Goal: Task Accomplishment & Management: Manage account settings

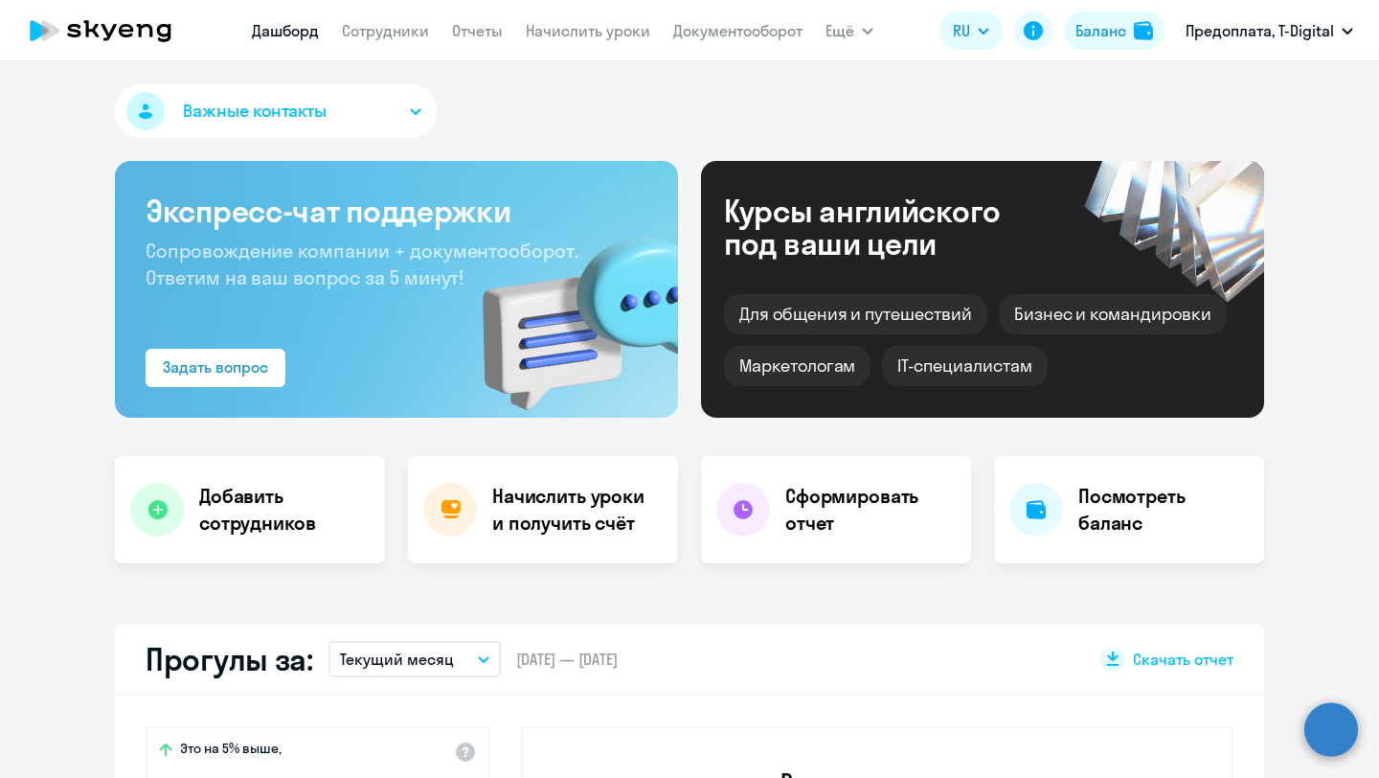
select select "30"
click at [393, 22] on link "Сотрудники" at bounding box center [385, 30] width 87 height 19
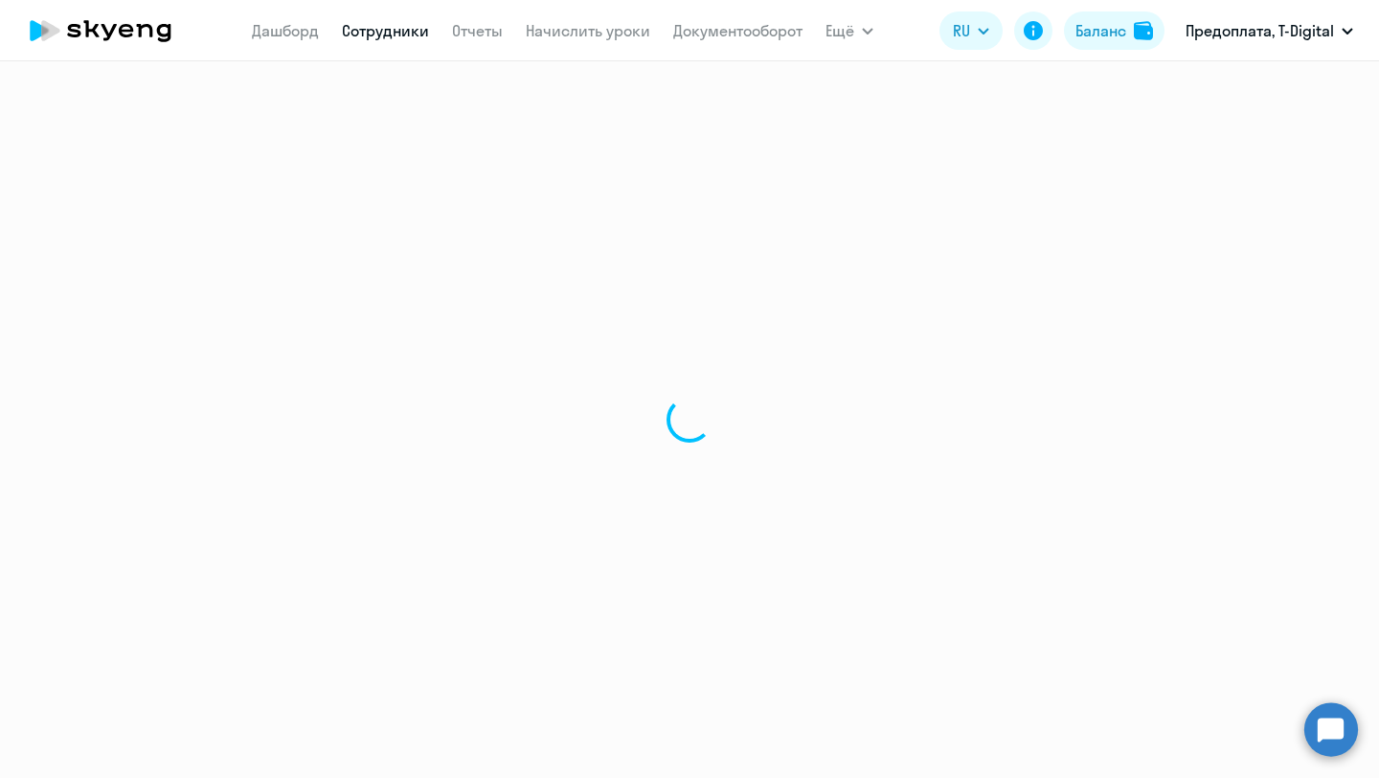
select select "30"
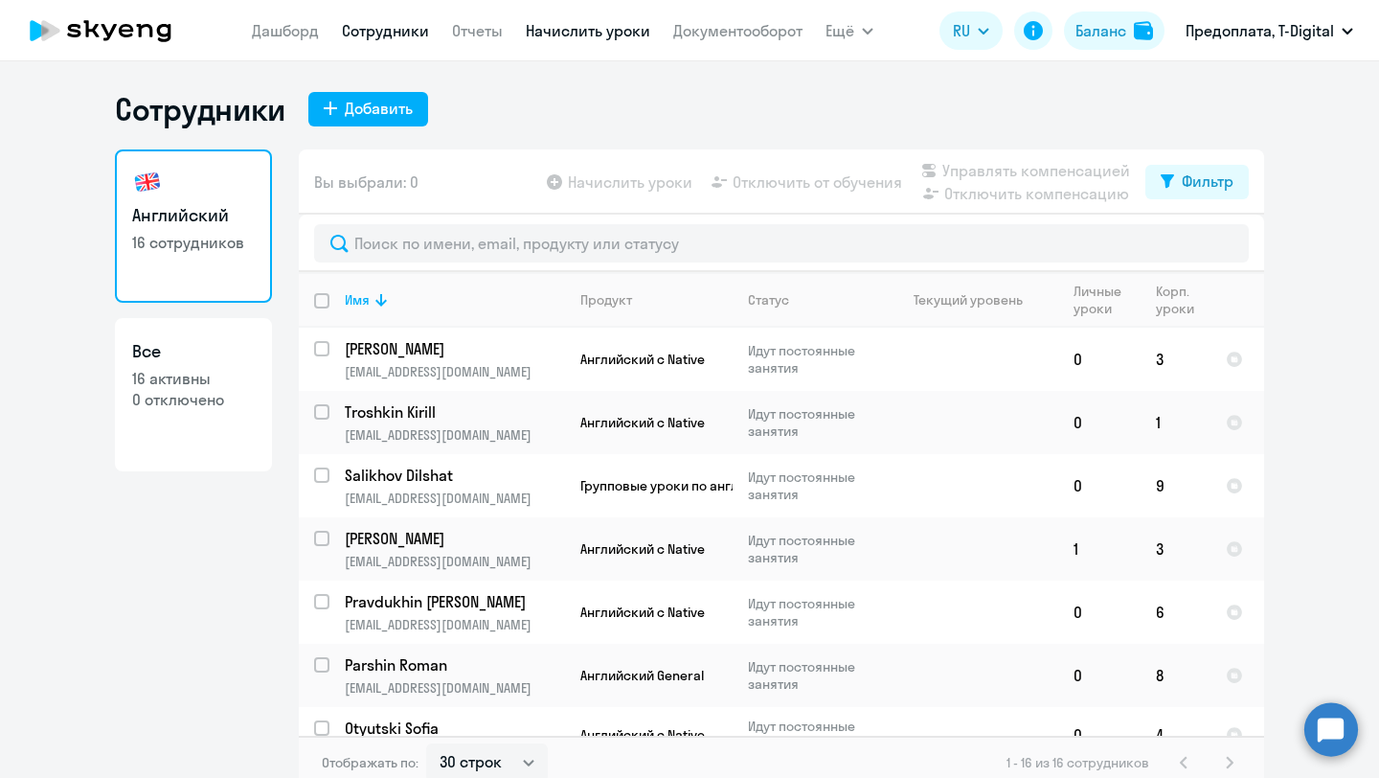
click at [568, 26] on link "Начислить уроки" at bounding box center [588, 30] width 124 height 19
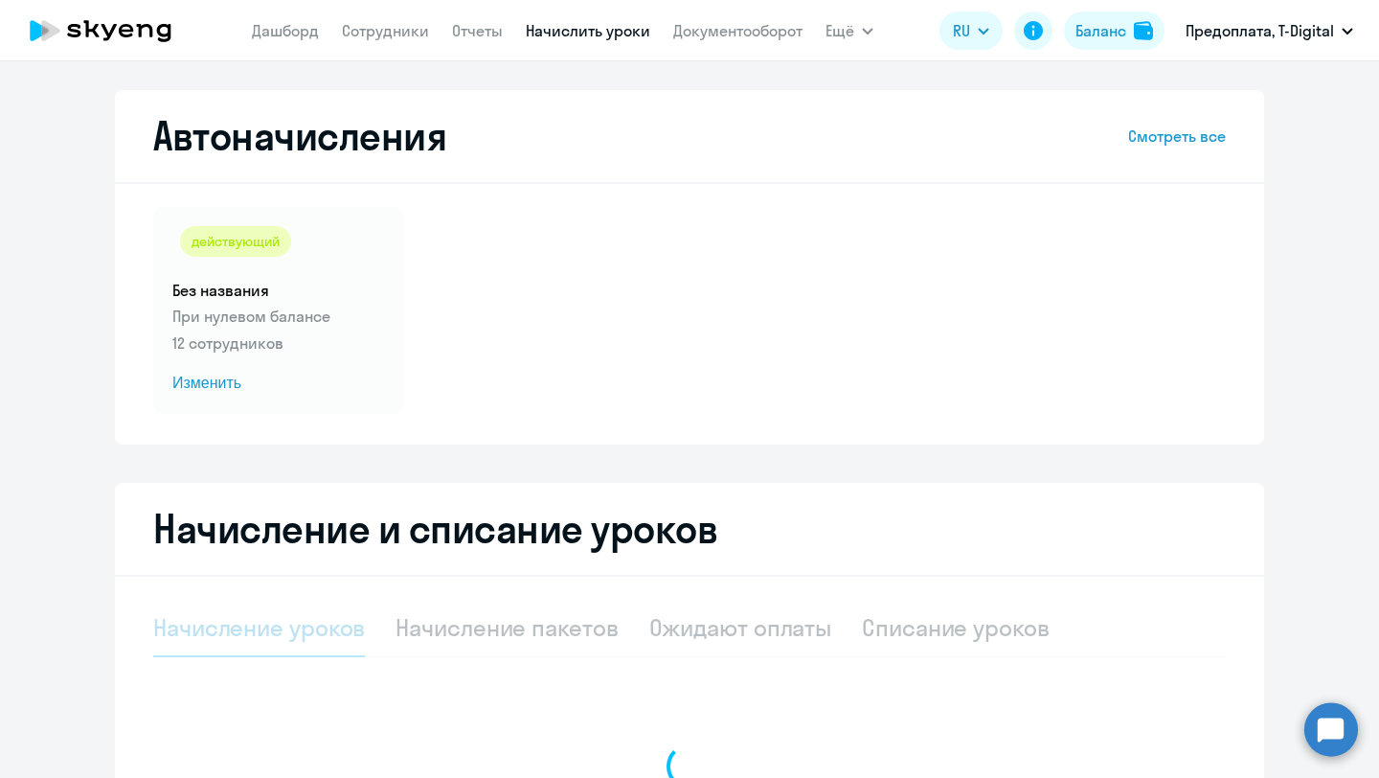
select select "10"
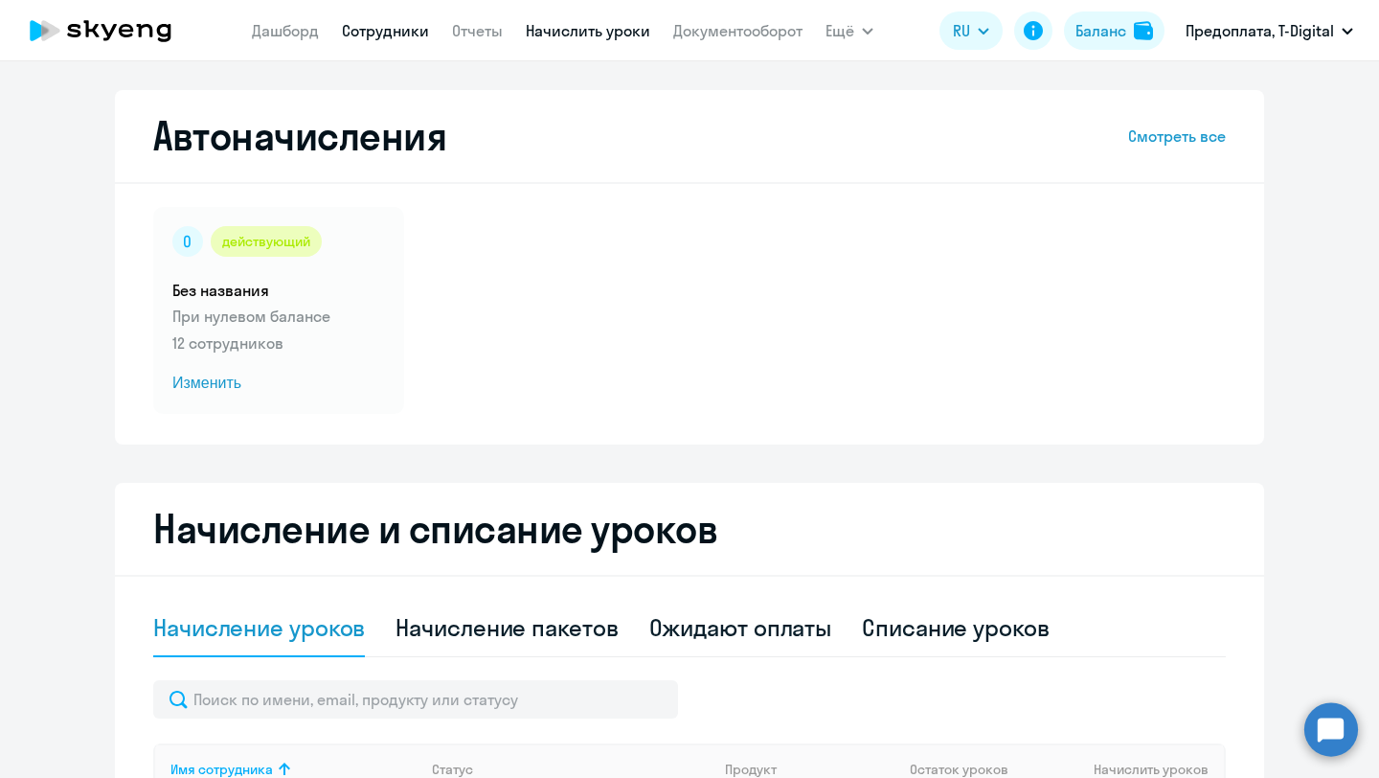
click at [420, 26] on link "Сотрудники" at bounding box center [385, 30] width 87 height 19
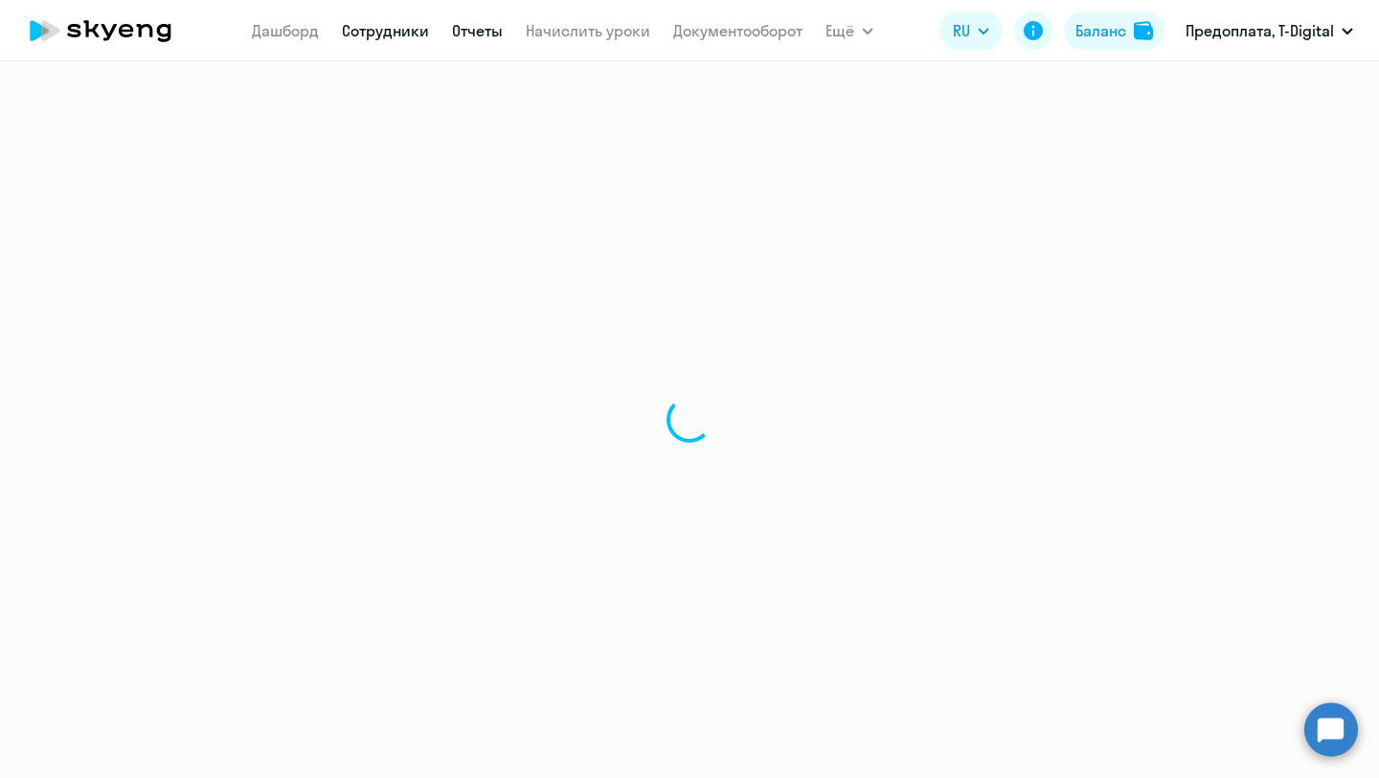
select select "30"
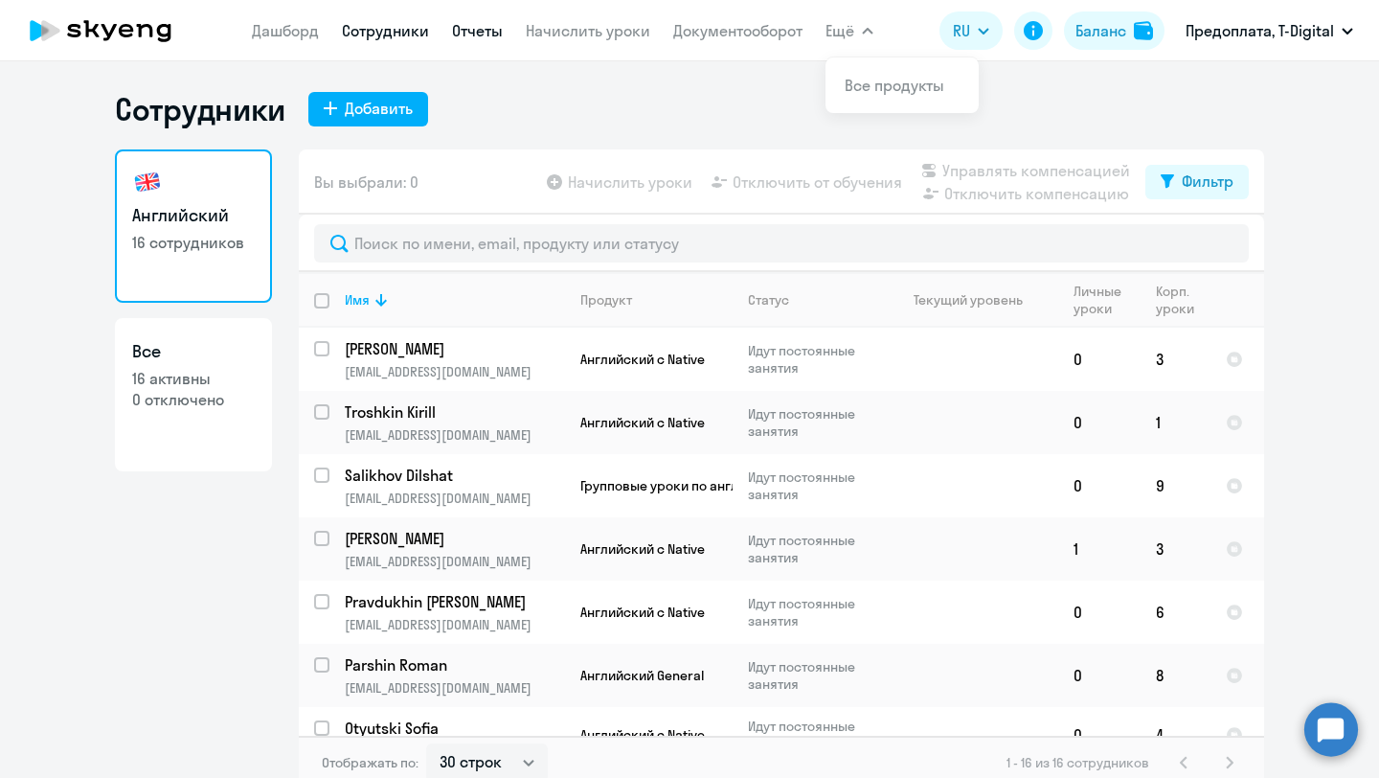
click at [473, 31] on link "Отчеты" at bounding box center [477, 30] width 51 height 19
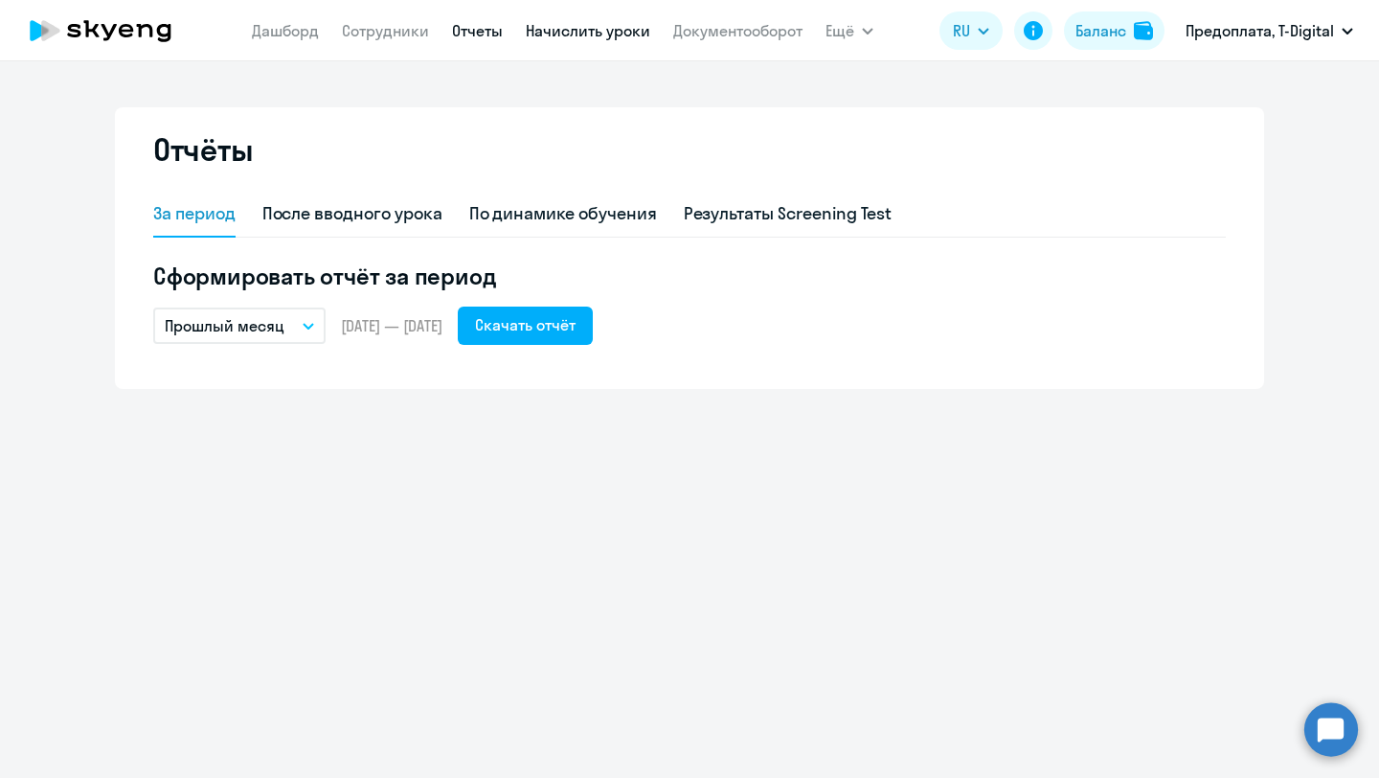
click at [546, 35] on link "Начислить уроки" at bounding box center [588, 30] width 124 height 19
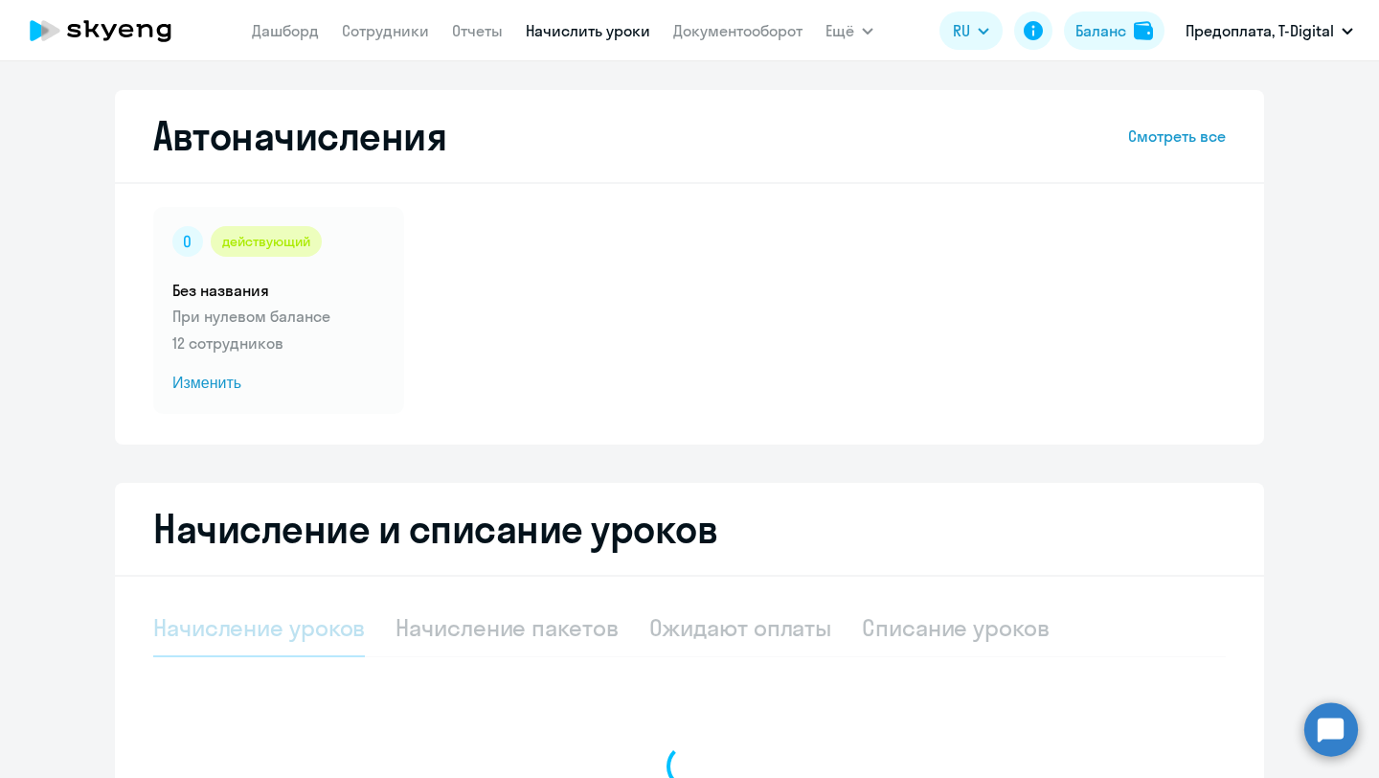
select select "10"
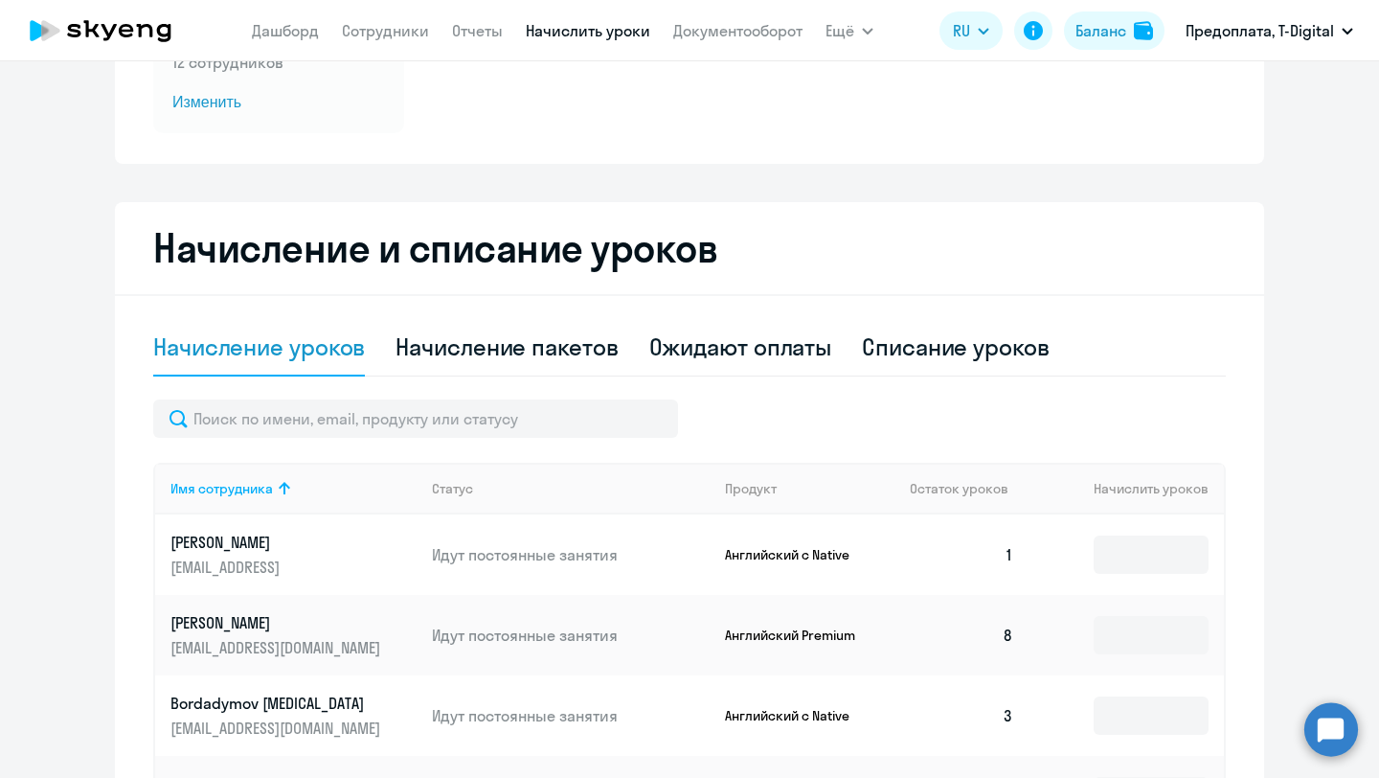
scroll to position [297, 0]
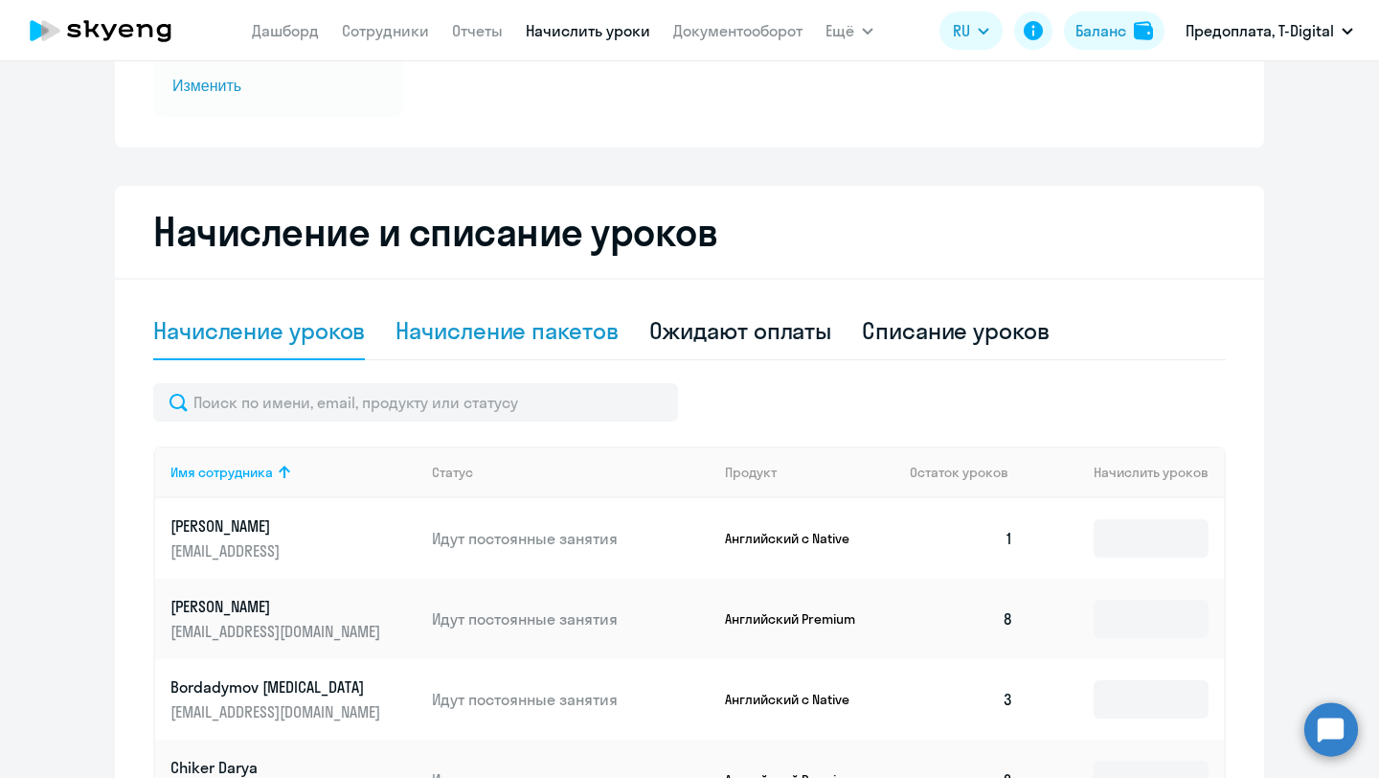
click at [542, 327] on div "Начисление пакетов" at bounding box center [506, 330] width 222 height 31
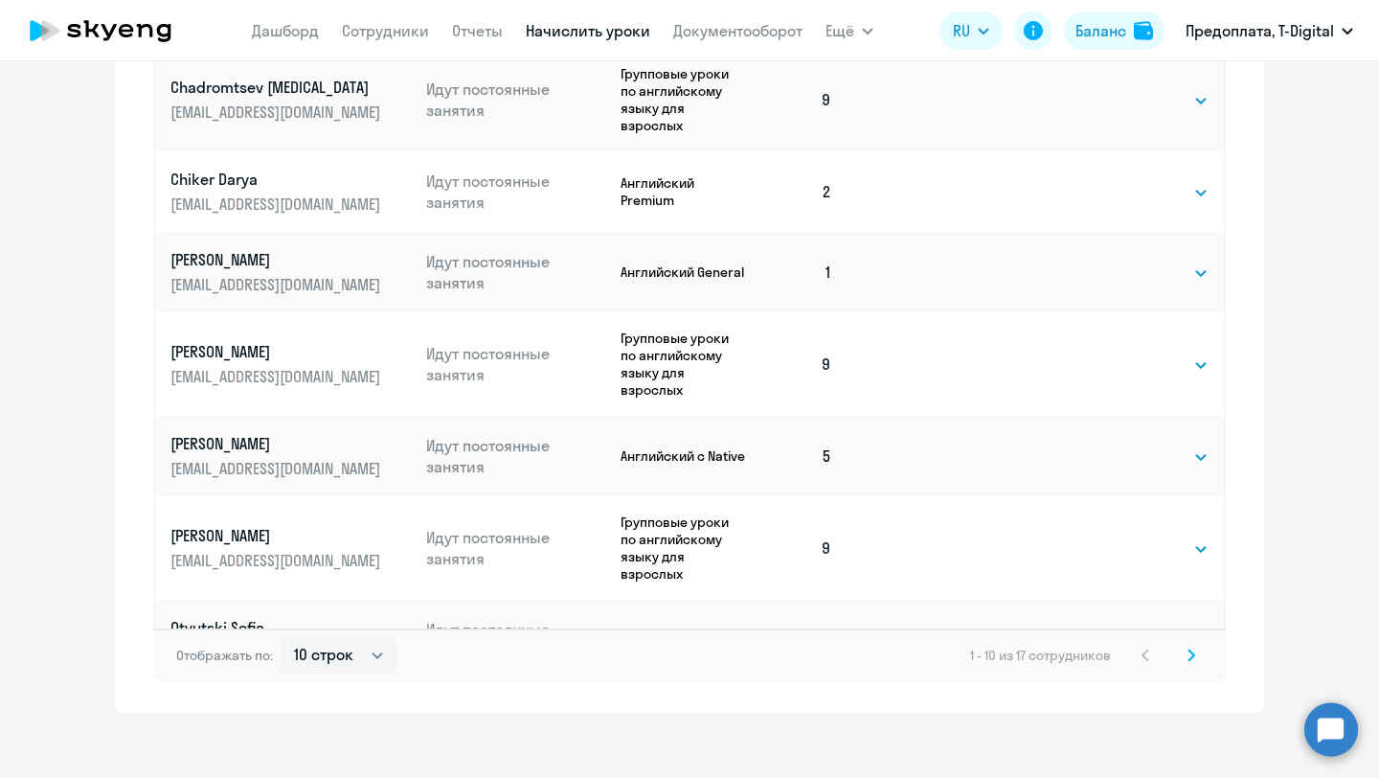
scroll to position [1141, 0]
click at [385, 660] on select "10 строк 30 строк 50 строк" at bounding box center [339, 656] width 116 height 38
select select "30"
click at [281, 637] on select "10 строк 30 строк 50 строк" at bounding box center [339, 656] width 116 height 38
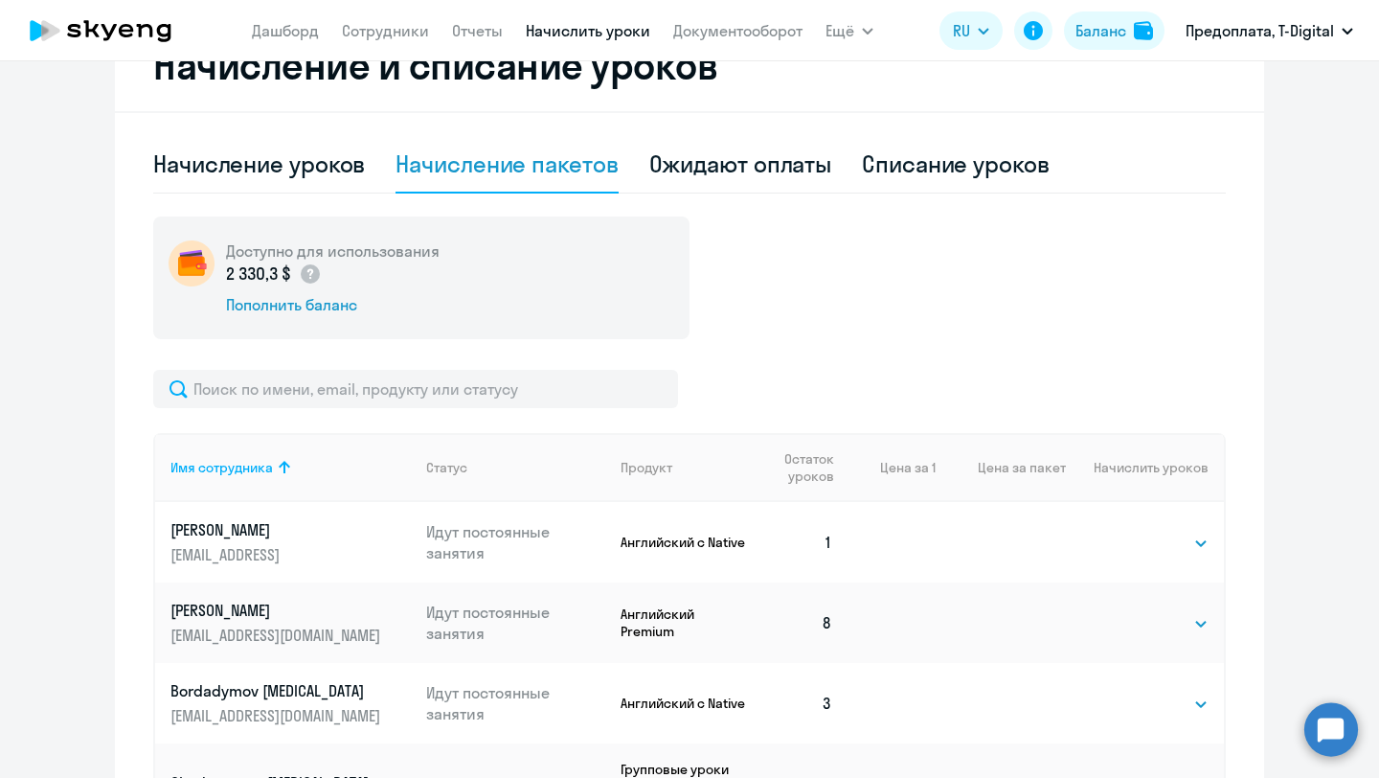
scroll to position [459, 0]
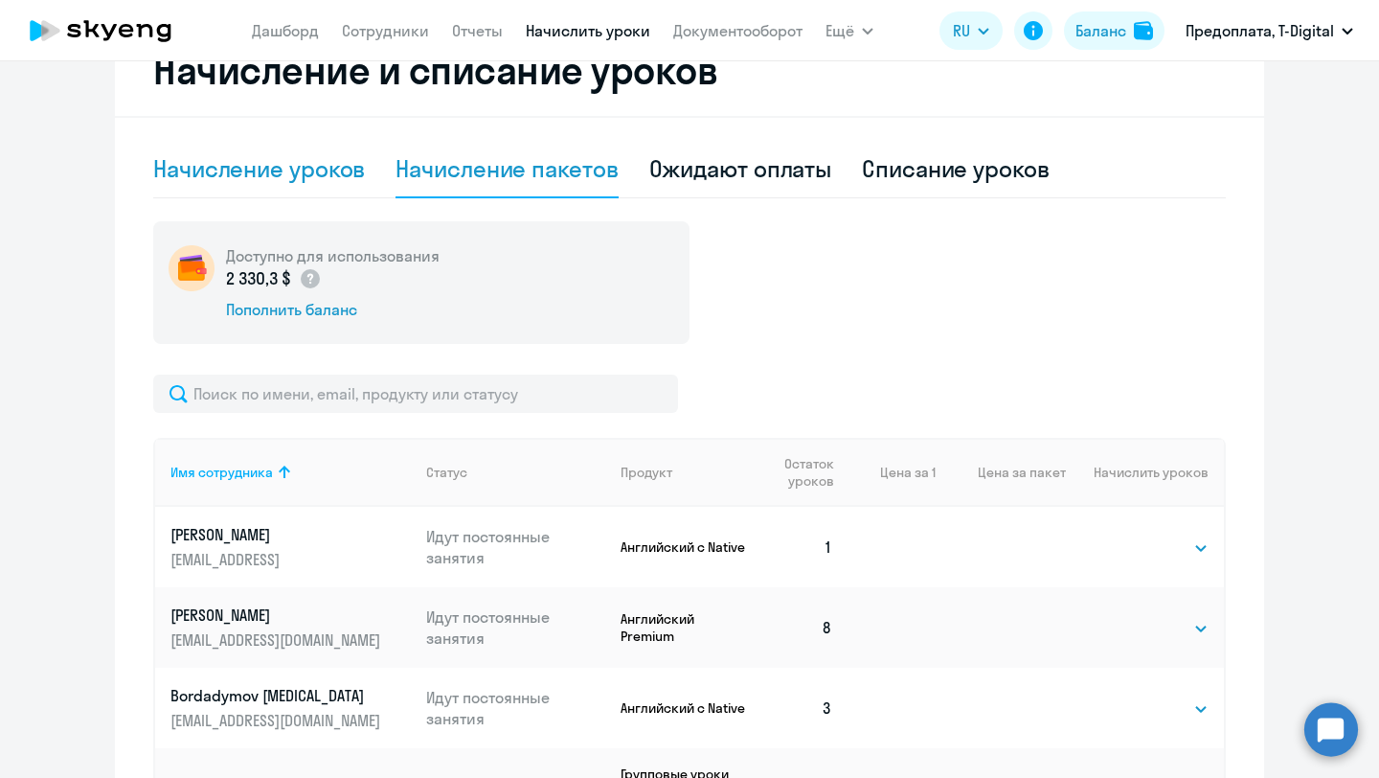
click at [294, 167] on div "Начисление уроков" at bounding box center [259, 168] width 212 height 31
select select "10"
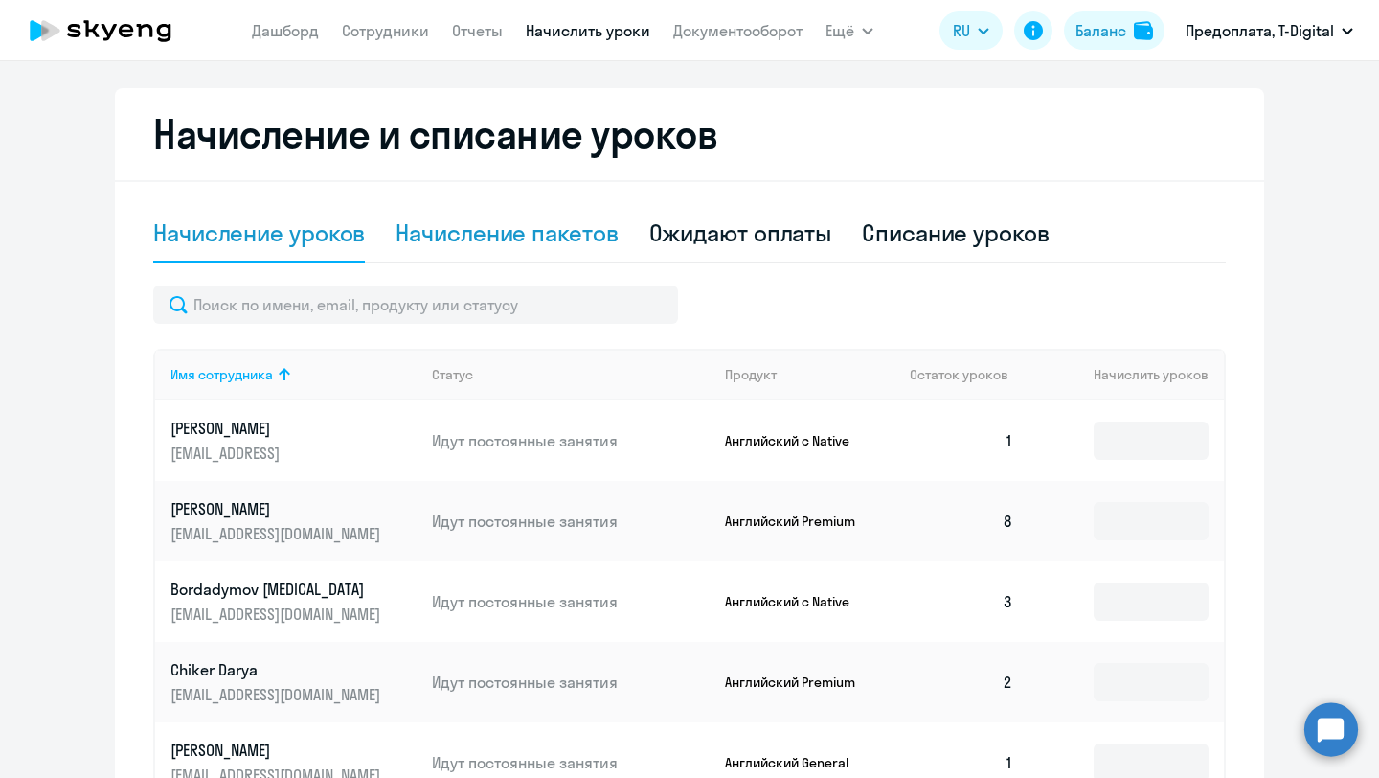
scroll to position [0, 0]
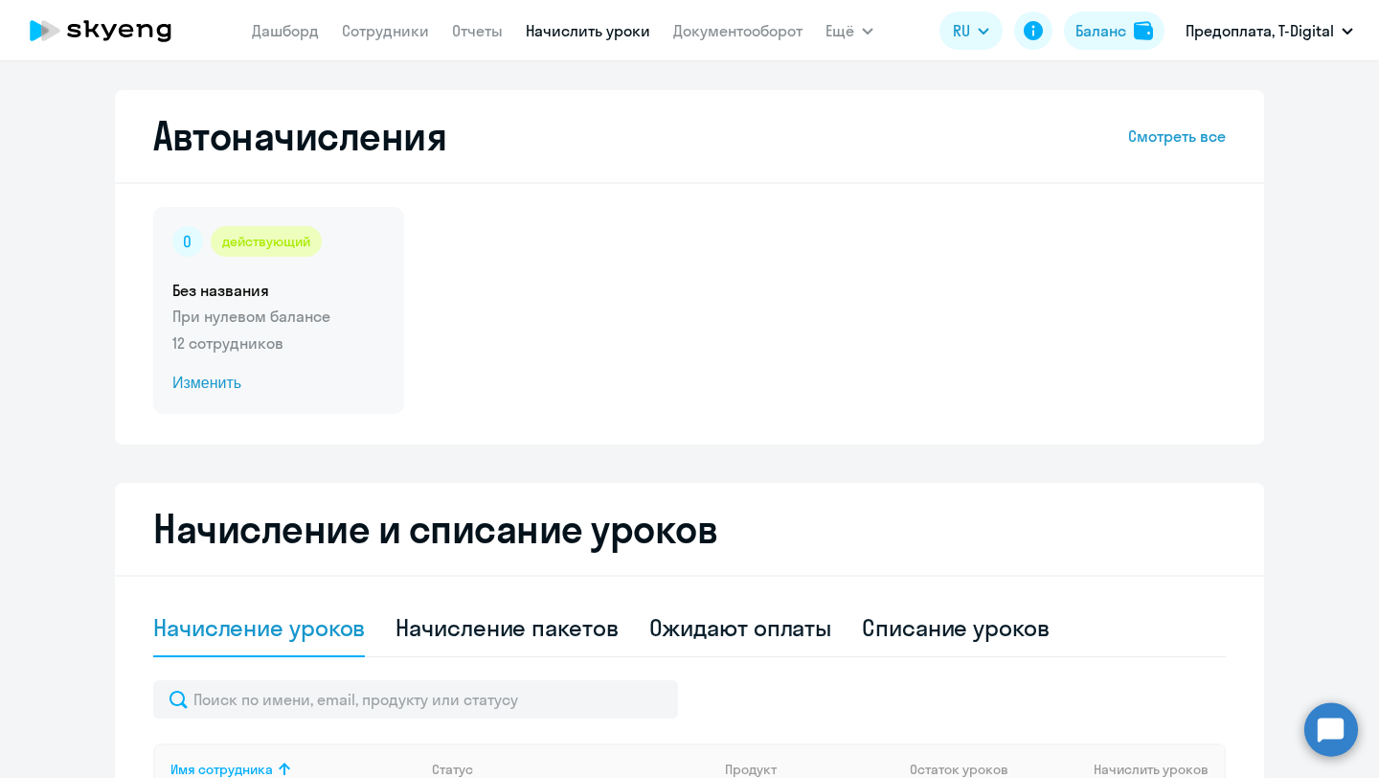
click at [220, 377] on span "Изменить" at bounding box center [278, 383] width 213 height 23
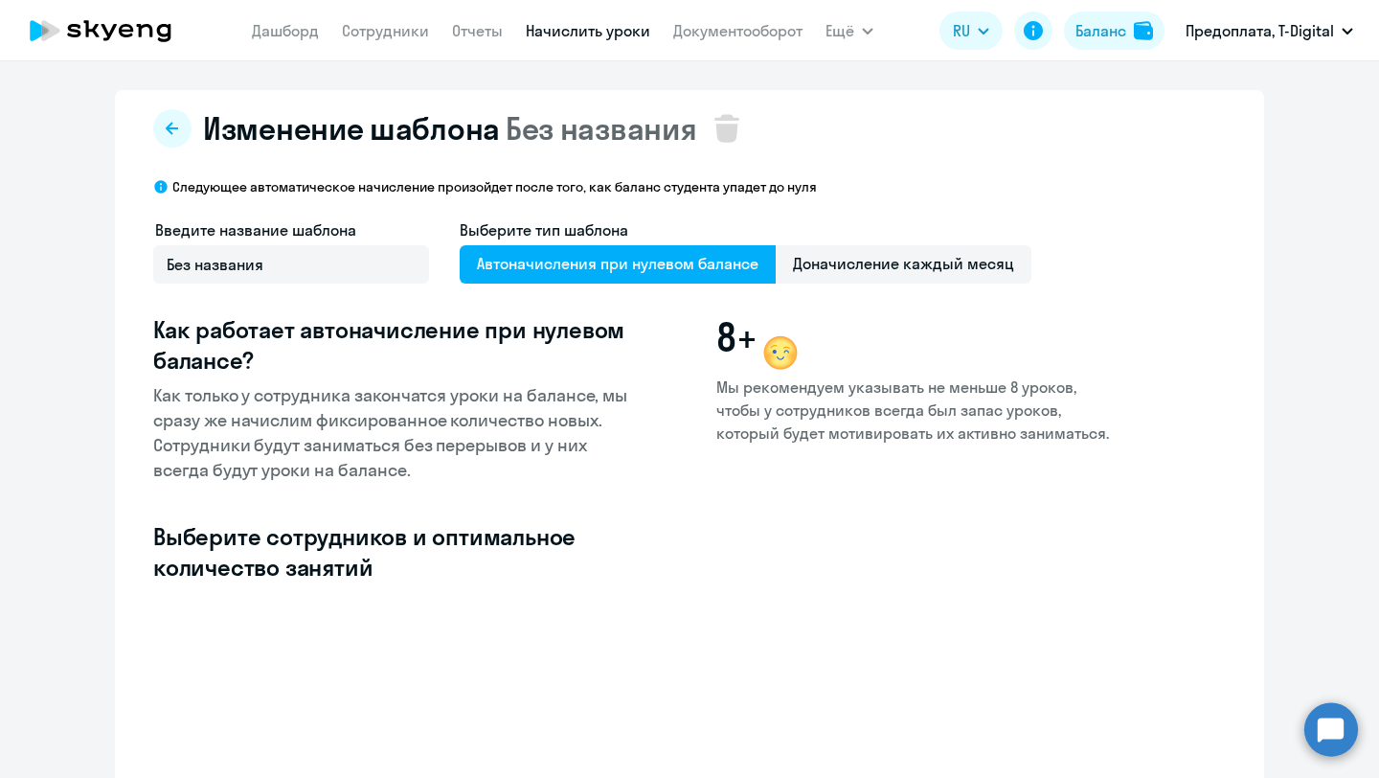
select select "10"
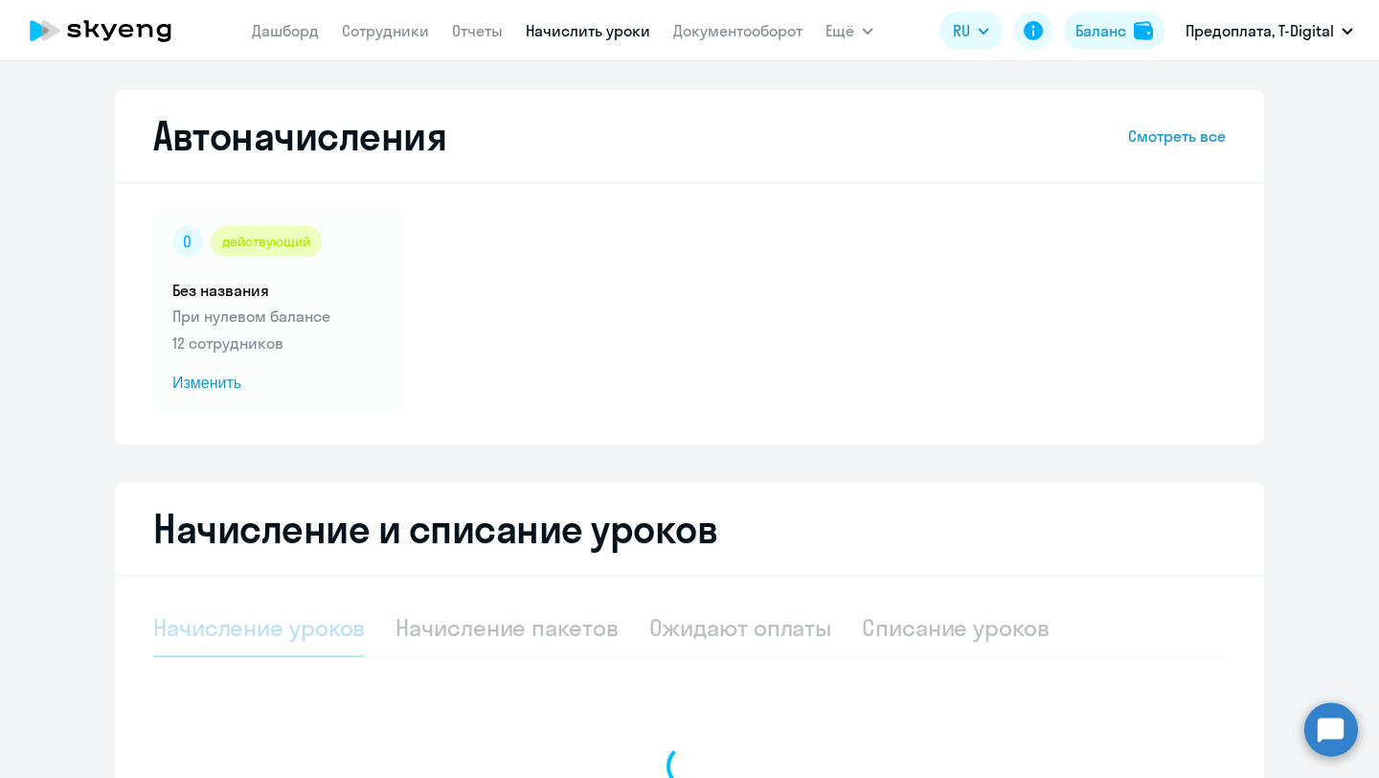
select select "10"
